Goal: Information Seeking & Learning: Find contact information

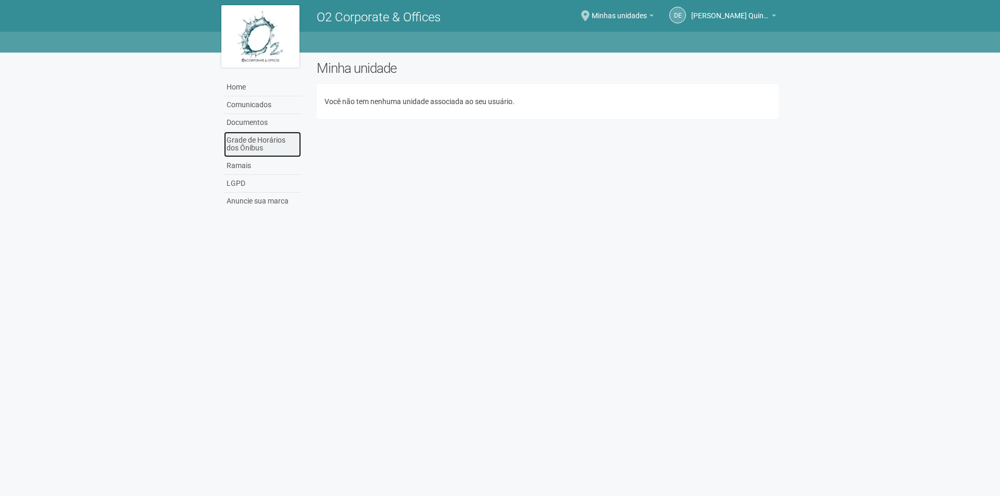
click at [237, 146] on link "Grade de Horários dos Ônibus" at bounding box center [262, 145] width 77 height 26
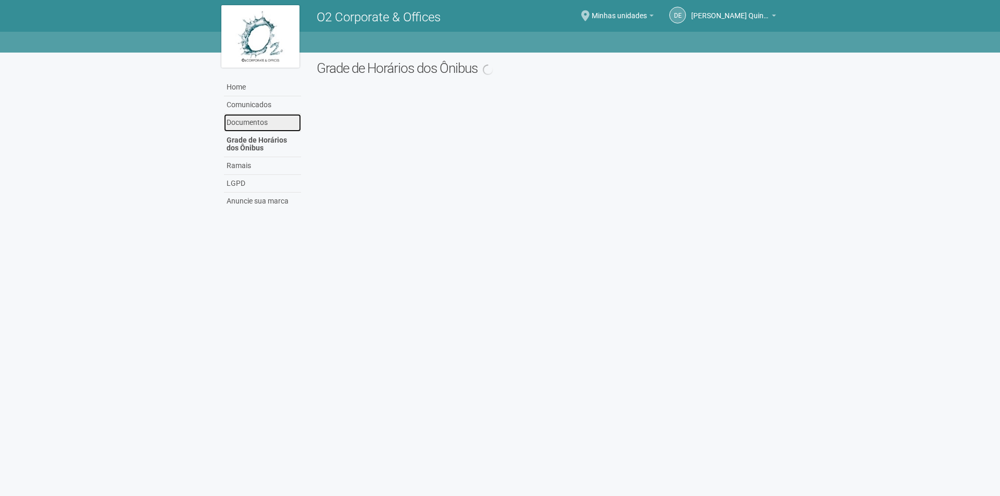
click at [243, 122] on link "Documentos" at bounding box center [262, 123] width 77 height 18
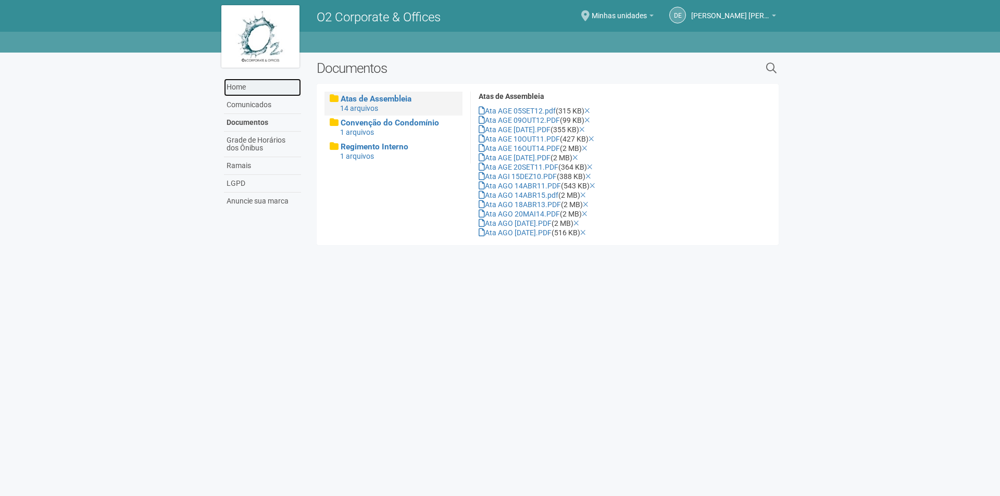
click at [239, 92] on link "Home" at bounding box center [262, 88] width 77 height 18
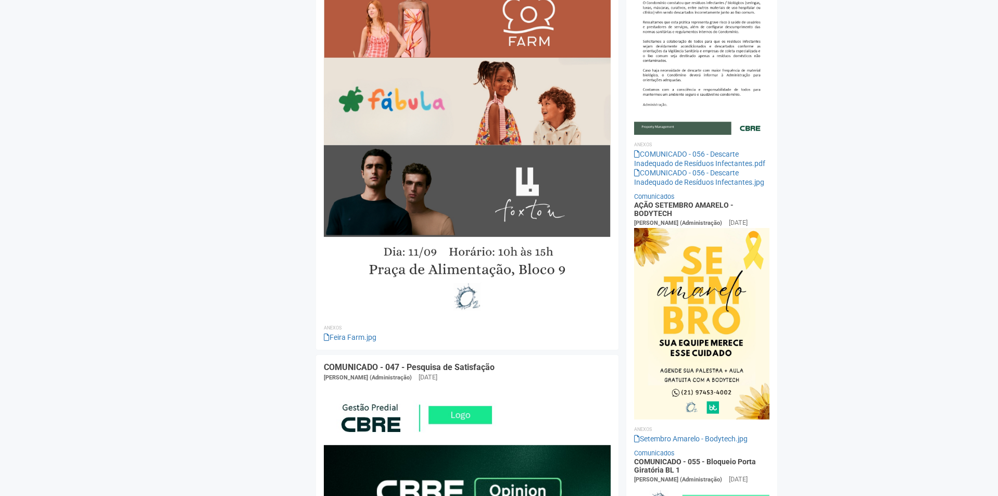
scroll to position [208, 0]
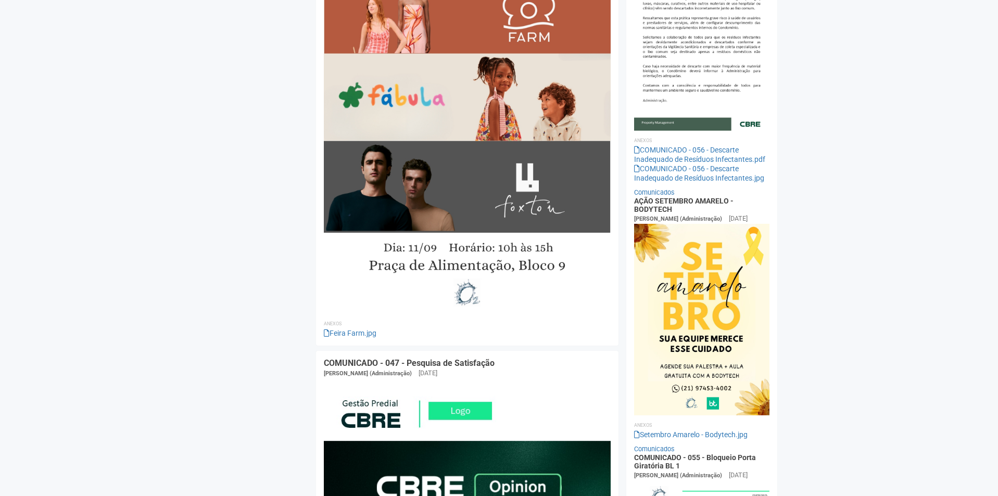
click at [905, 288] on html "Aguarde... O2 Corporate & Offices DE Douglas Escramozino Quintanilha Douglas Es…" at bounding box center [499, 40] width 998 height 496
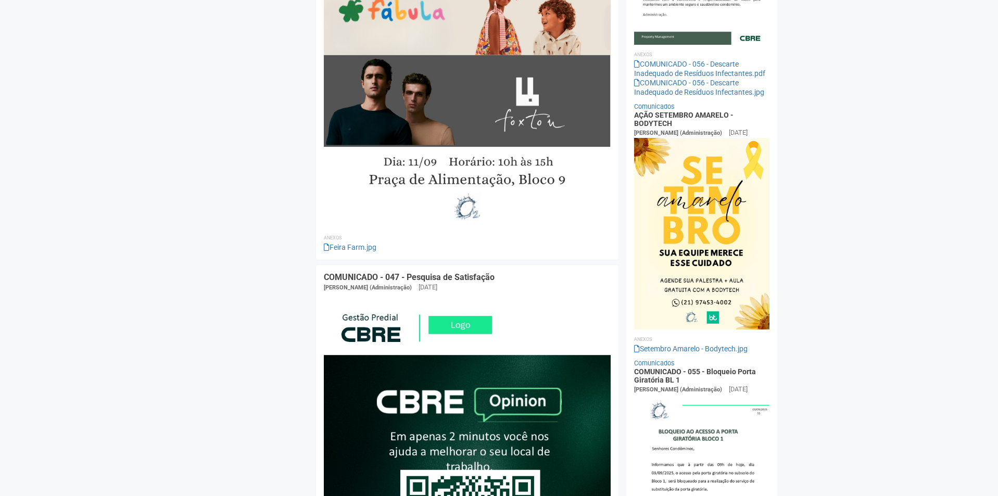
scroll to position [312, 0]
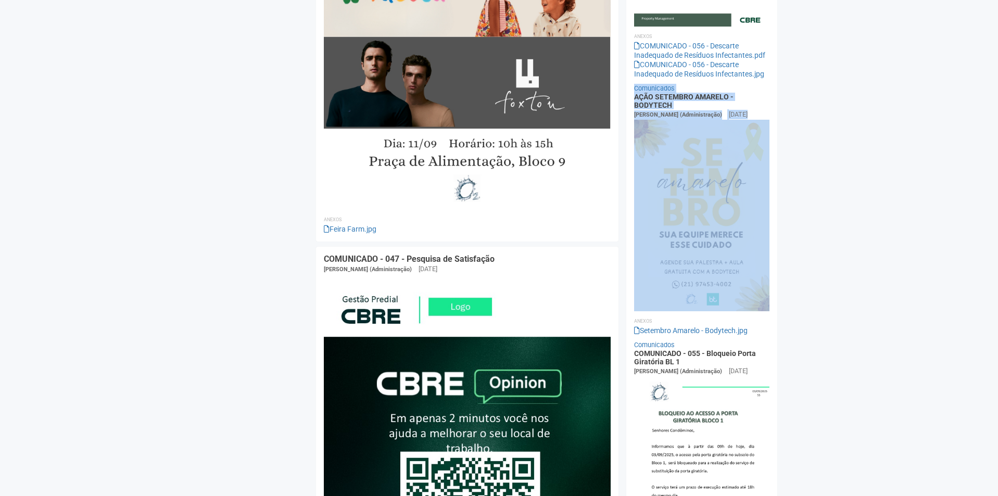
drag, startPoint x: 993, startPoint y: 397, endPoint x: 999, endPoint y: 311, distance: 86.1
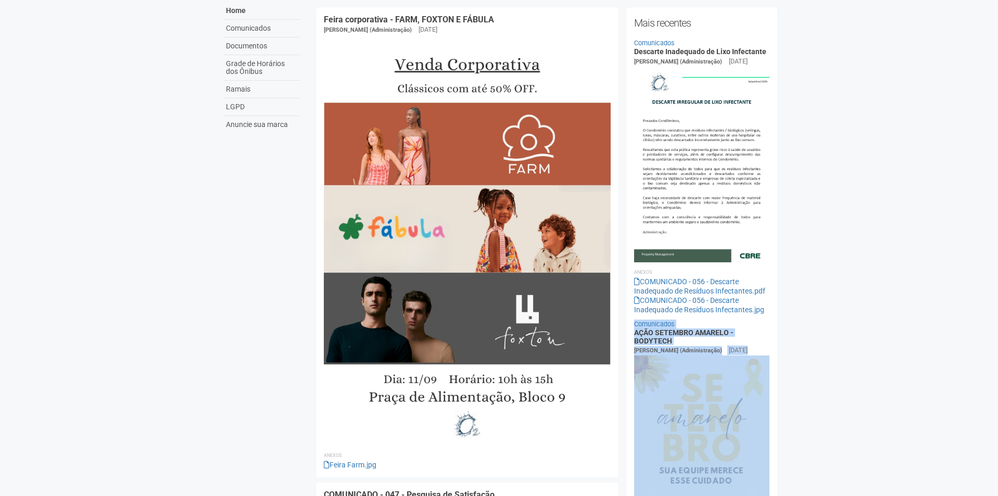
scroll to position [0, 0]
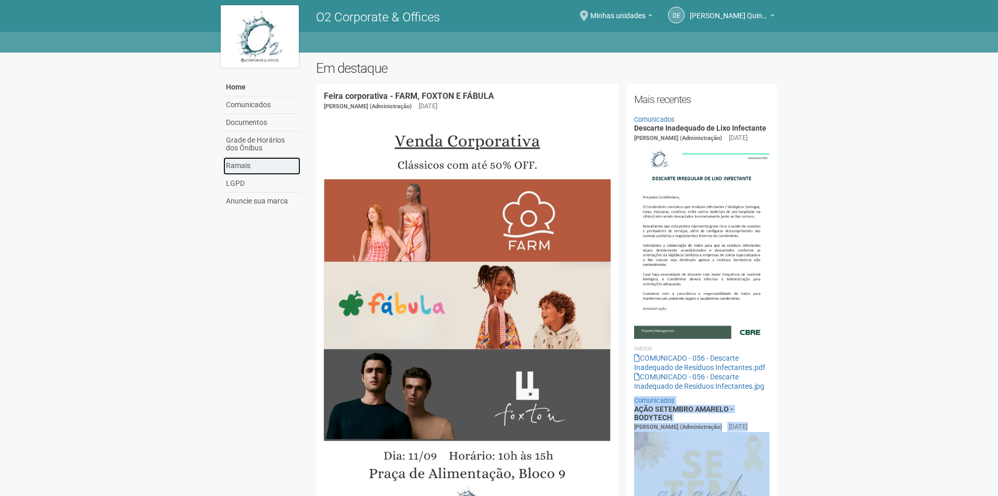
click at [237, 166] on link "Ramais" at bounding box center [261, 166] width 77 height 18
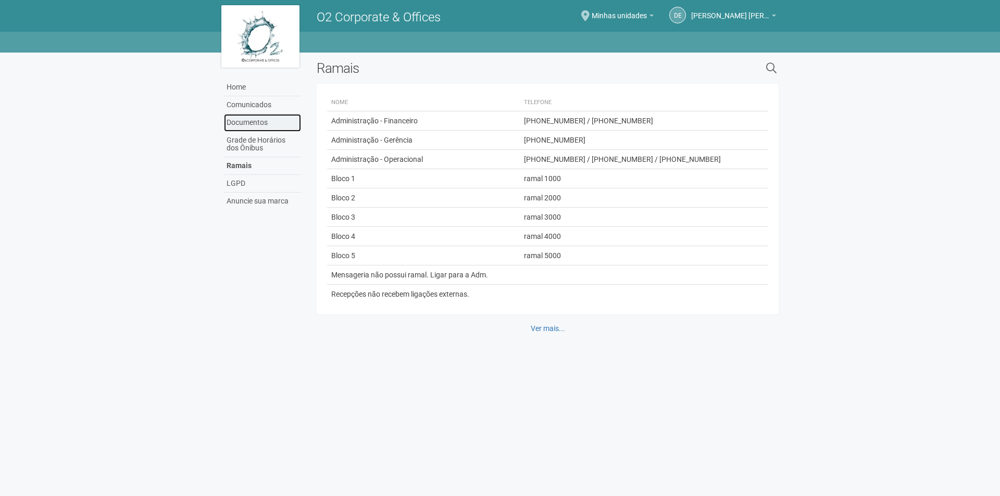
click at [248, 118] on link "Documentos" at bounding box center [262, 123] width 77 height 18
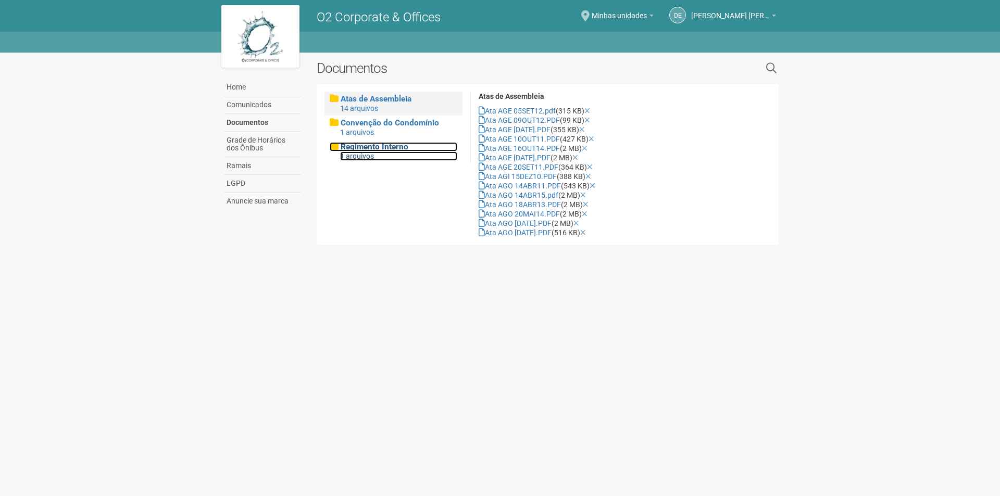
click at [361, 153] on div "1 arquivos" at bounding box center [398, 156] width 117 height 9
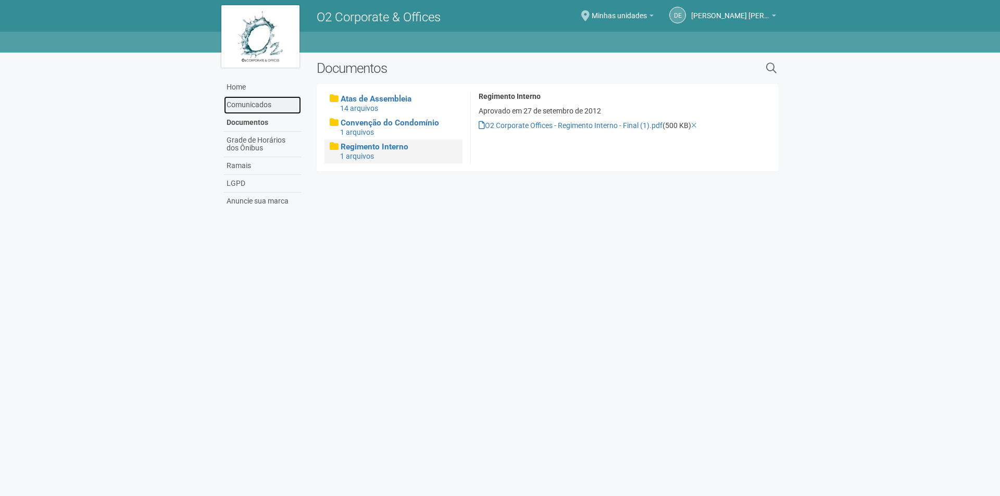
click at [236, 107] on link "Comunicados" at bounding box center [262, 105] width 77 height 18
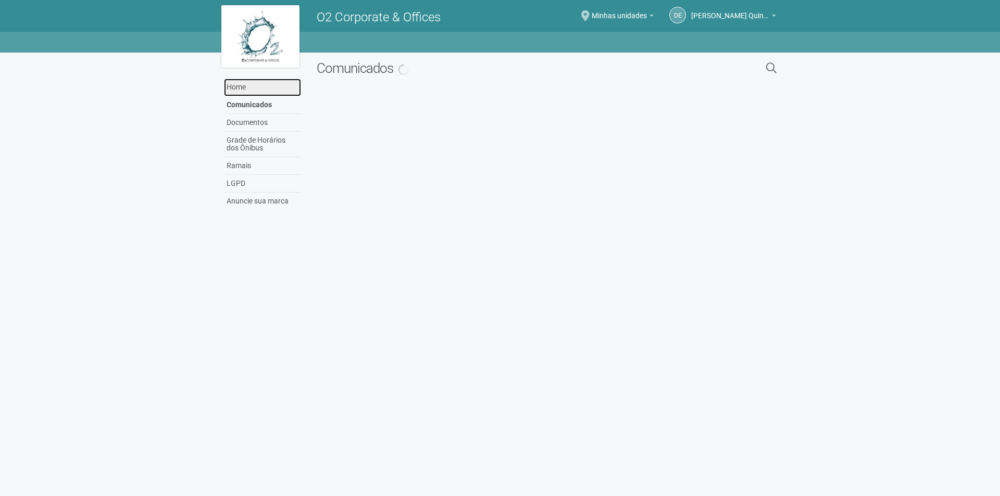
click at [235, 90] on link "Home" at bounding box center [262, 88] width 77 height 18
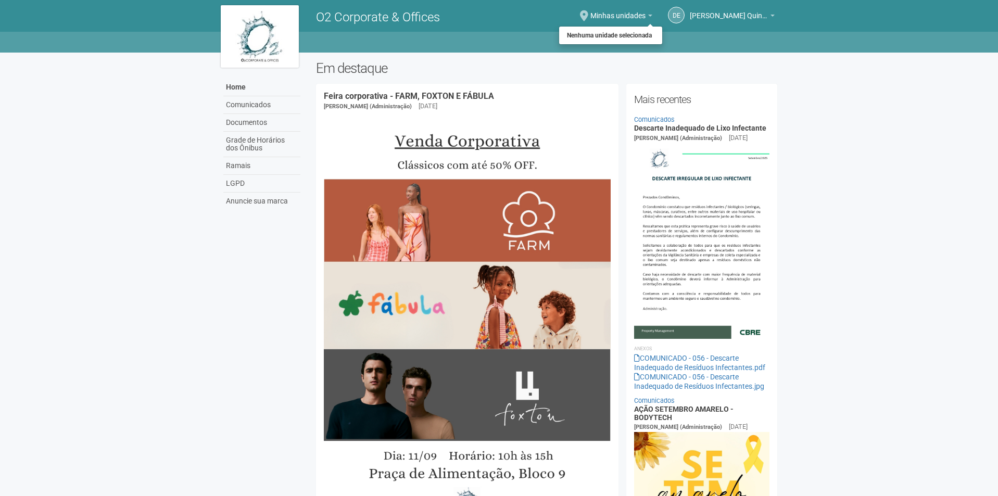
click at [648, 18] on link "Minhas unidades" at bounding box center [621, 17] width 62 height 8
click at [767, 15] on span "[PERSON_NAME] Quintanilha" at bounding box center [729, 11] width 78 height 18
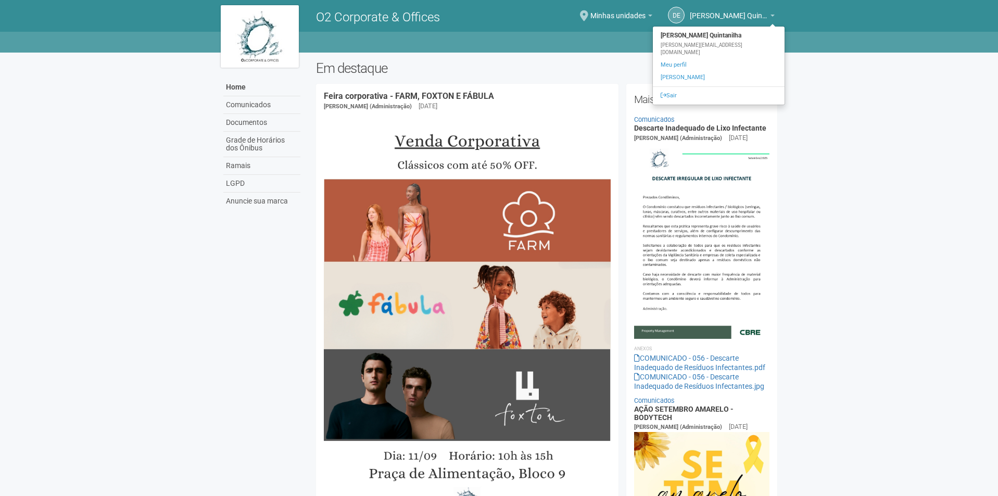
click at [864, 117] on body "Aguarde... O2 Corporate & Offices DE Douglas Escramozino Quintanilha Douglas Es…" at bounding box center [499, 248] width 998 height 496
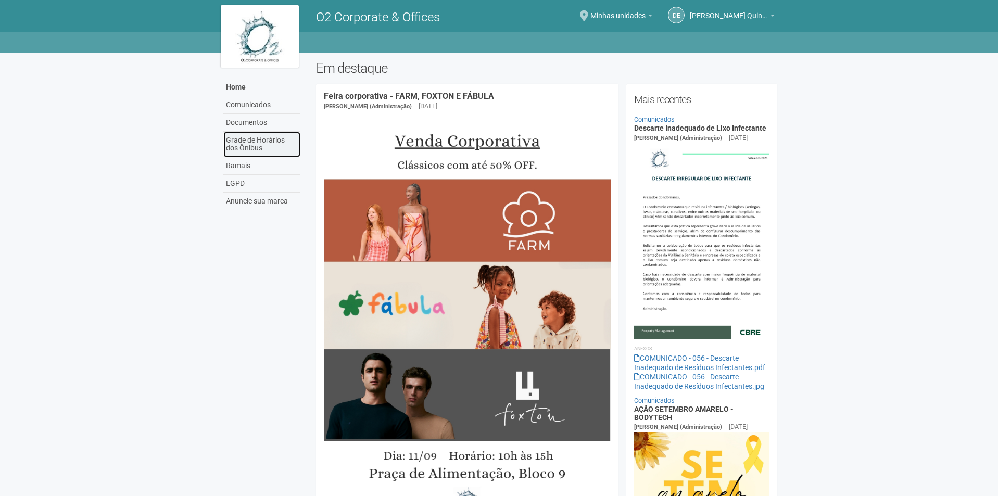
click at [249, 150] on link "Grade de Horários dos Ônibus" at bounding box center [261, 145] width 77 height 26
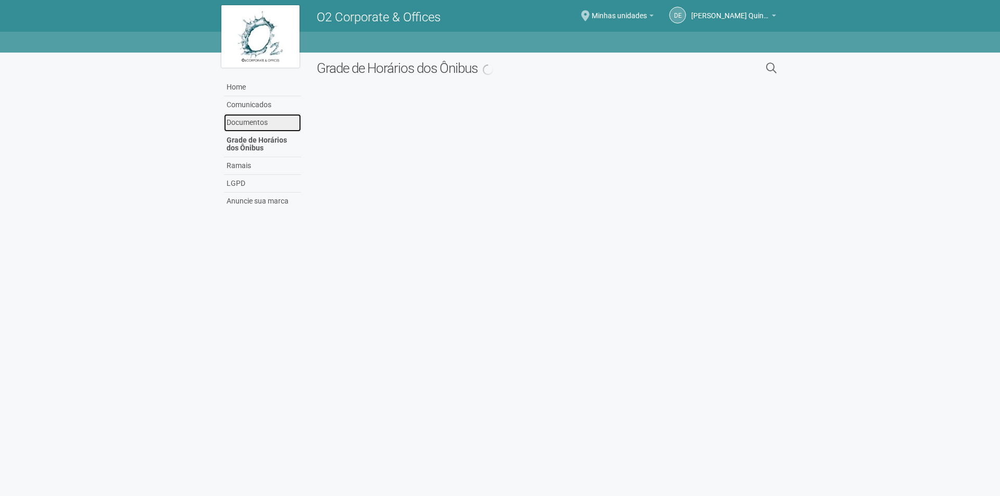
click at [246, 126] on link "Documentos" at bounding box center [262, 123] width 77 height 18
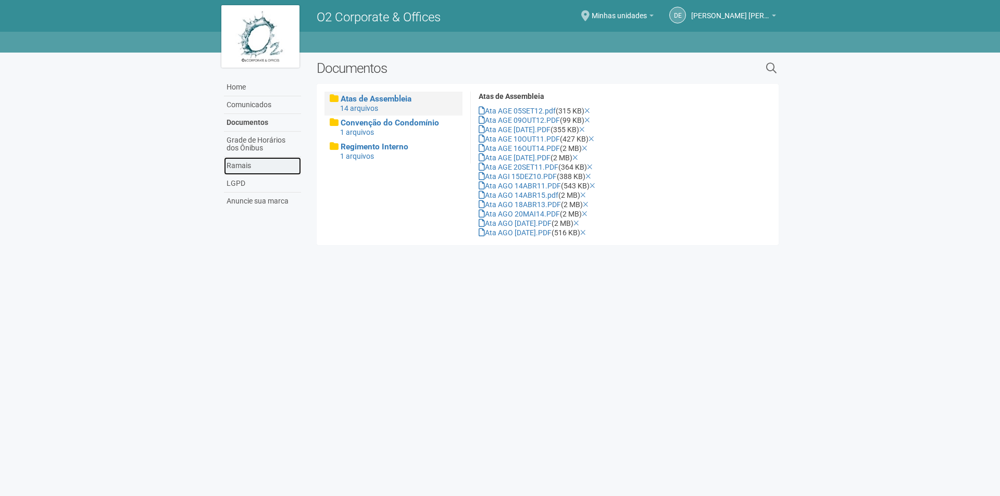
click at [250, 170] on link "Ramais" at bounding box center [262, 166] width 77 height 18
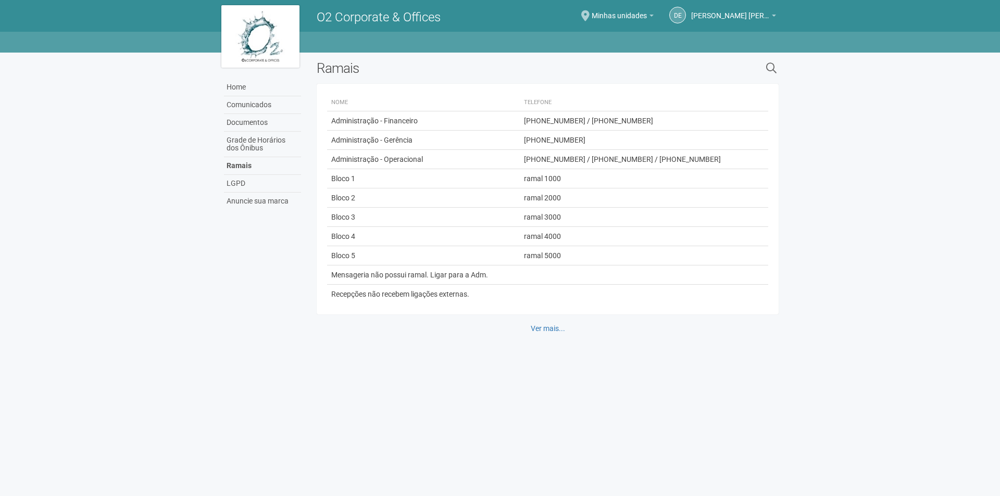
drag, startPoint x: 552, startPoint y: 330, endPoint x: 566, endPoint y: 363, distance: 36.6
click at [552, 330] on link "Ver mais..." at bounding box center [548, 329] width 48 height 18
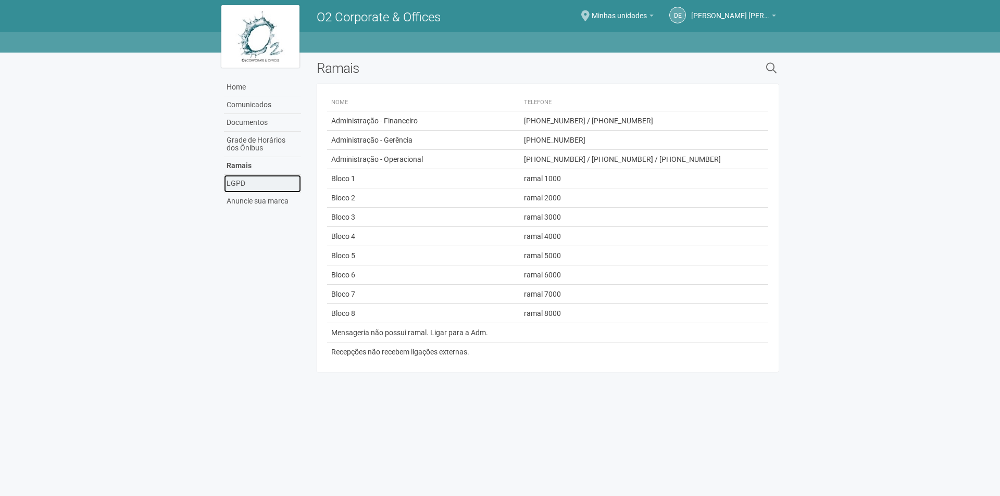
click at [236, 179] on link "LGPD" at bounding box center [262, 184] width 77 height 18
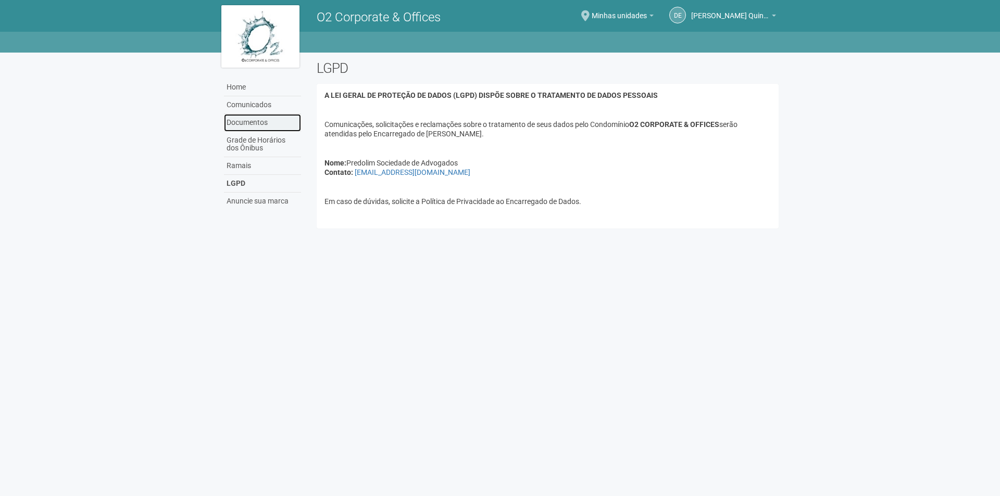
click at [248, 117] on link "Documentos" at bounding box center [262, 123] width 77 height 18
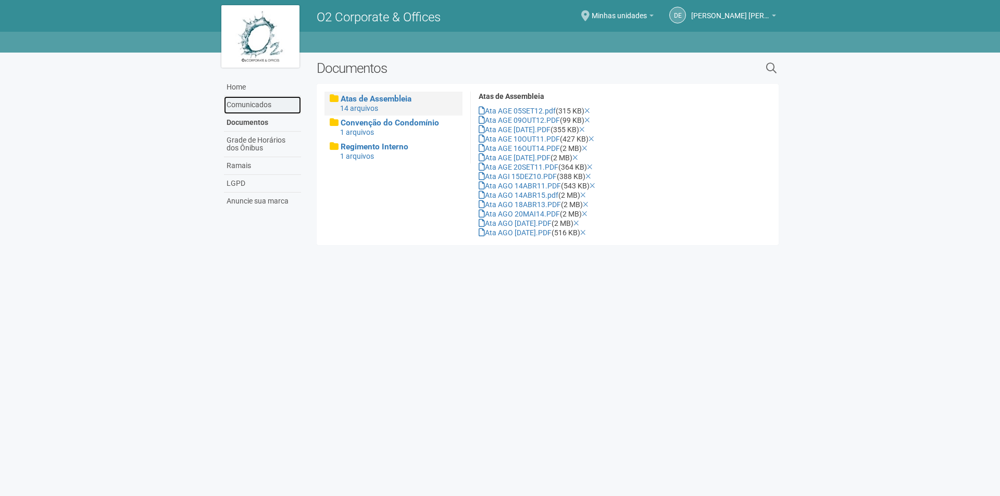
click at [264, 101] on link "Comunicados" at bounding box center [262, 105] width 77 height 18
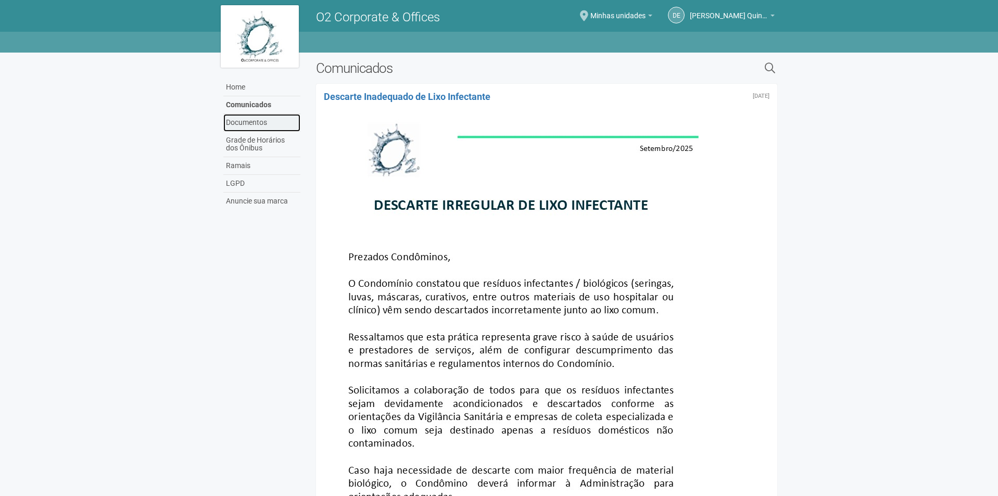
click at [236, 128] on link "Documentos" at bounding box center [261, 123] width 77 height 18
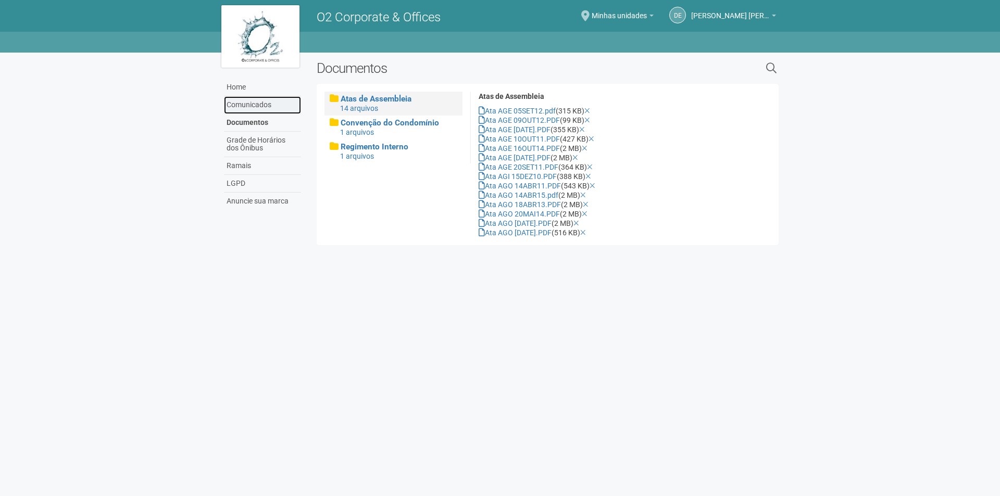
click at [238, 100] on link "Comunicados" at bounding box center [262, 105] width 77 height 18
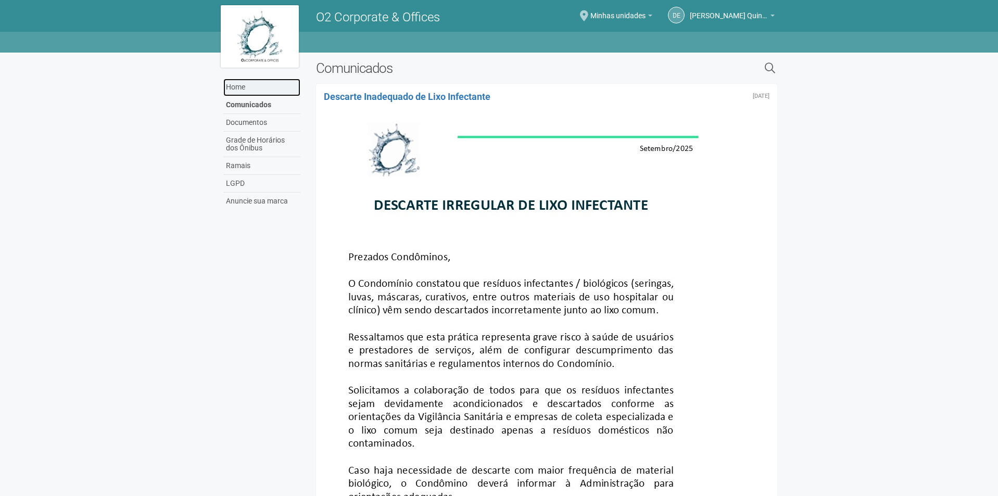
click at [230, 86] on link "Home" at bounding box center [261, 88] width 77 height 18
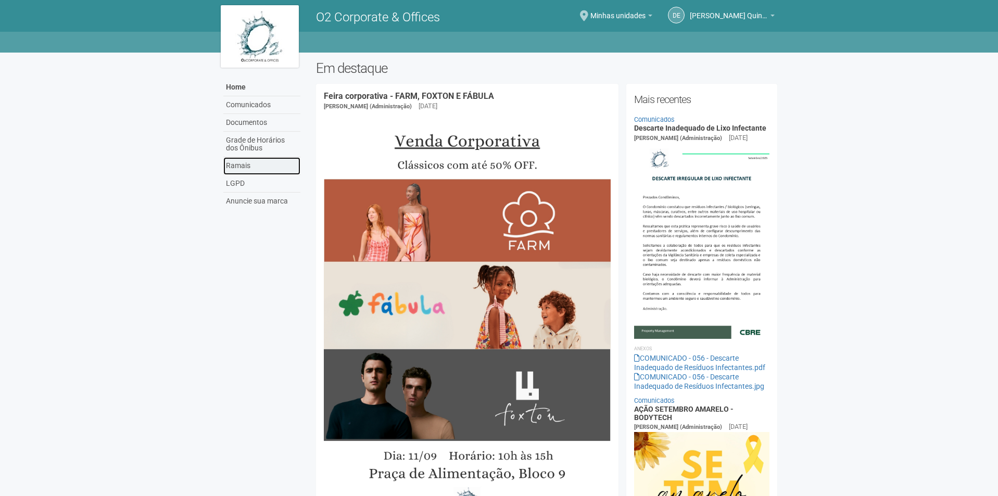
click at [231, 166] on link "Ramais" at bounding box center [261, 166] width 77 height 18
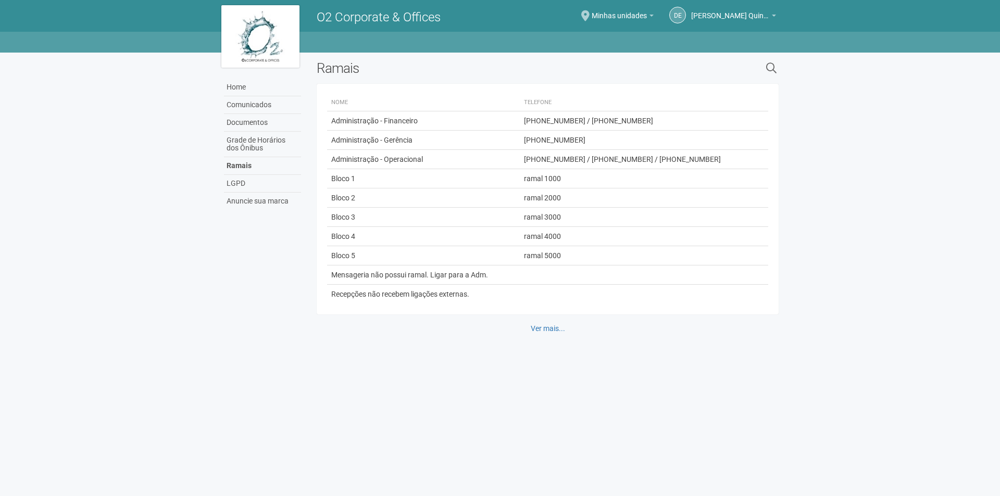
click at [622, 155] on tr "Administração - Operacional (21) 3736-7010 / 3736-7017 / 3736-7014" at bounding box center [547, 159] width 441 height 19
click at [539, 334] on link "Ver mais..." at bounding box center [548, 329] width 48 height 18
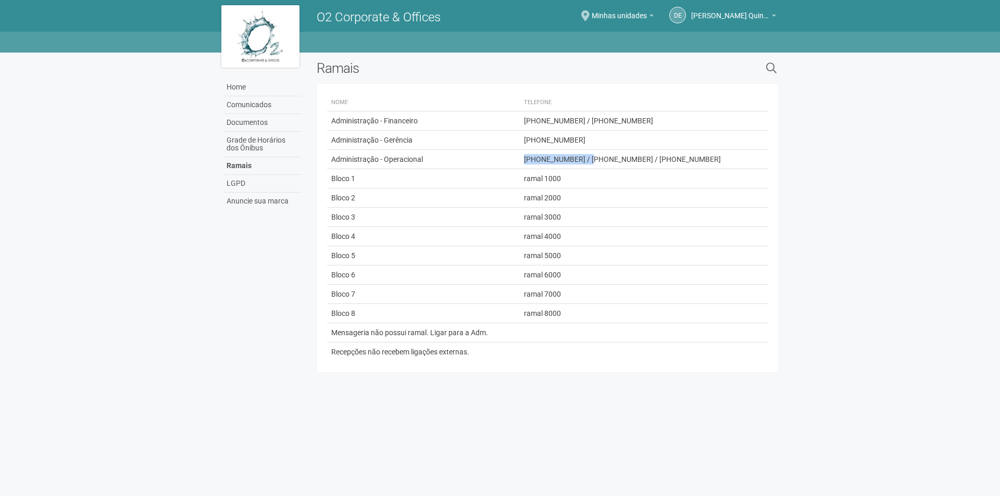
click at [651, 12] on div "Minhas unidades Nenhuma unidade selecionada" at bounding box center [622, 17] width 62 height 30
click at [647, 18] on link "Minhas unidades" at bounding box center [622, 17] width 62 height 8
drag, startPoint x: 647, startPoint y: 18, endPoint x: 658, endPoint y: 17, distance: 11.0
click at [648, 17] on link "Minhas unidades" at bounding box center [622, 17] width 62 height 8
click at [769, 15] on link "[PERSON_NAME] Quintanilha" at bounding box center [733, 17] width 85 height 8
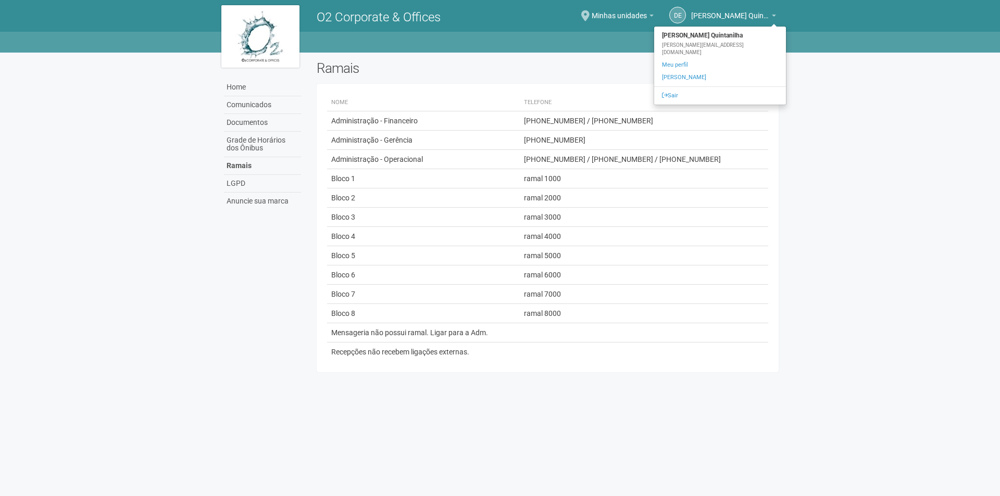
click at [801, 136] on body "Aguarde... O2 Corporate & Offices DE [PERSON_NAME] Quintanilha [PERSON_NAME] Qu…" at bounding box center [500, 248] width 1000 height 496
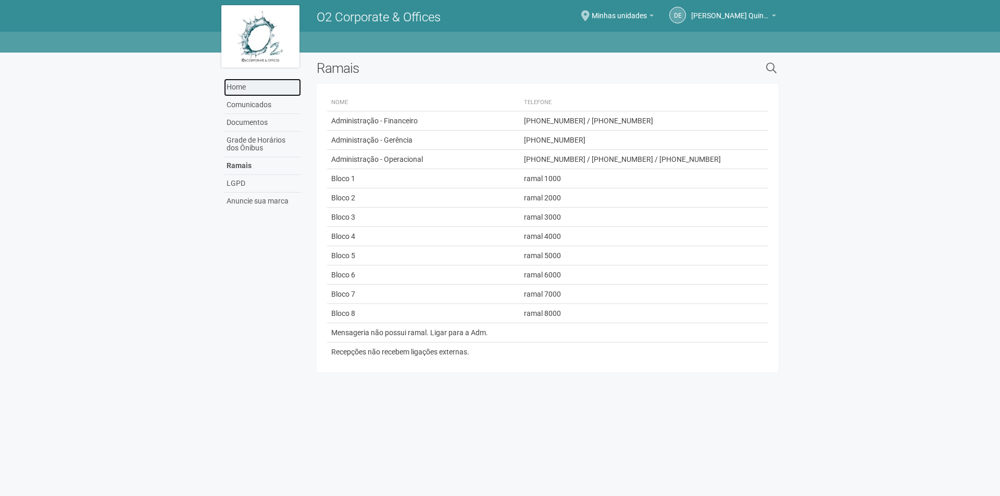
click at [235, 79] on link "Home" at bounding box center [262, 88] width 77 height 18
click at [245, 106] on link "Comunicados" at bounding box center [262, 105] width 77 height 18
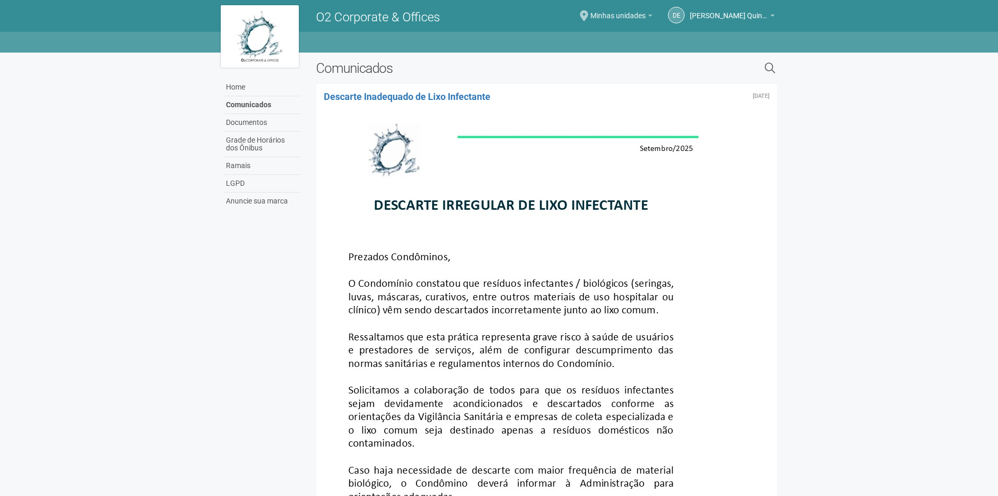
click at [627, 16] on span "Minhas unidades" at bounding box center [617, 11] width 55 height 18
click at [649, 15] on b at bounding box center [650, 16] width 4 height 2
click at [257, 123] on link "Documentos" at bounding box center [261, 123] width 77 height 18
